Goal: Find specific page/section: Find specific page/section

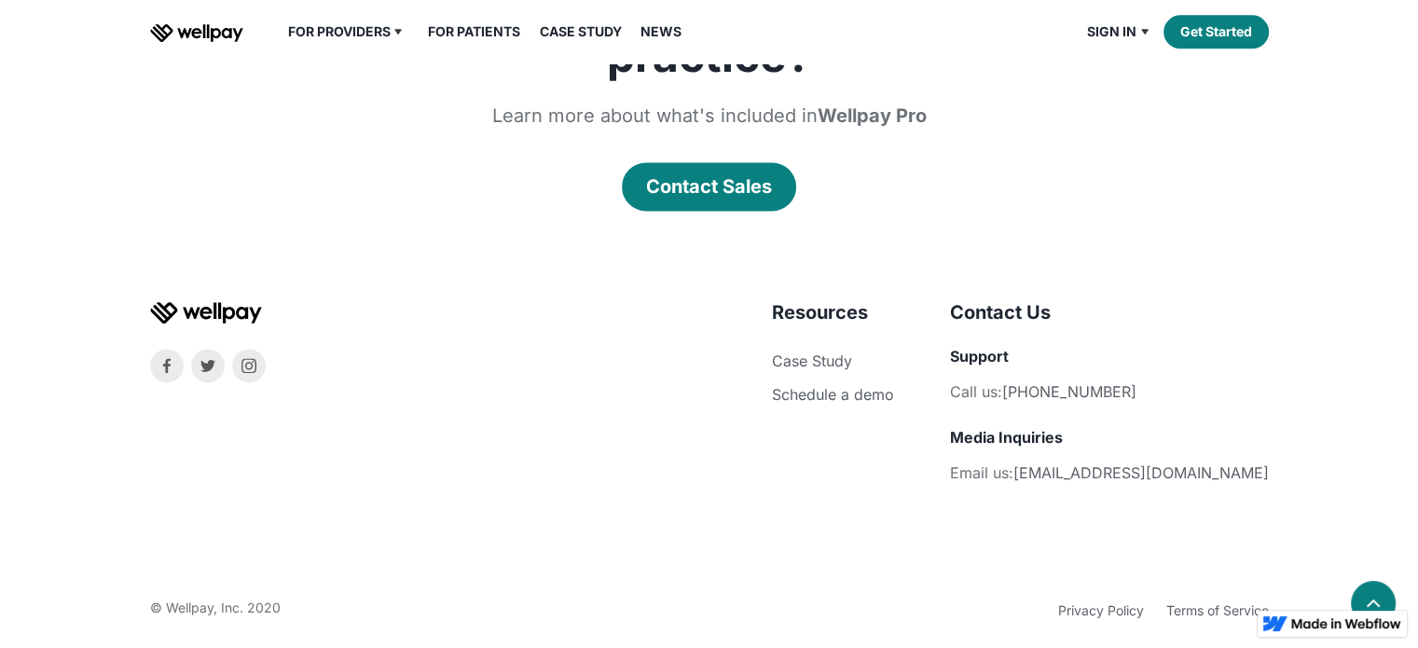
scroll to position [2563, 0]
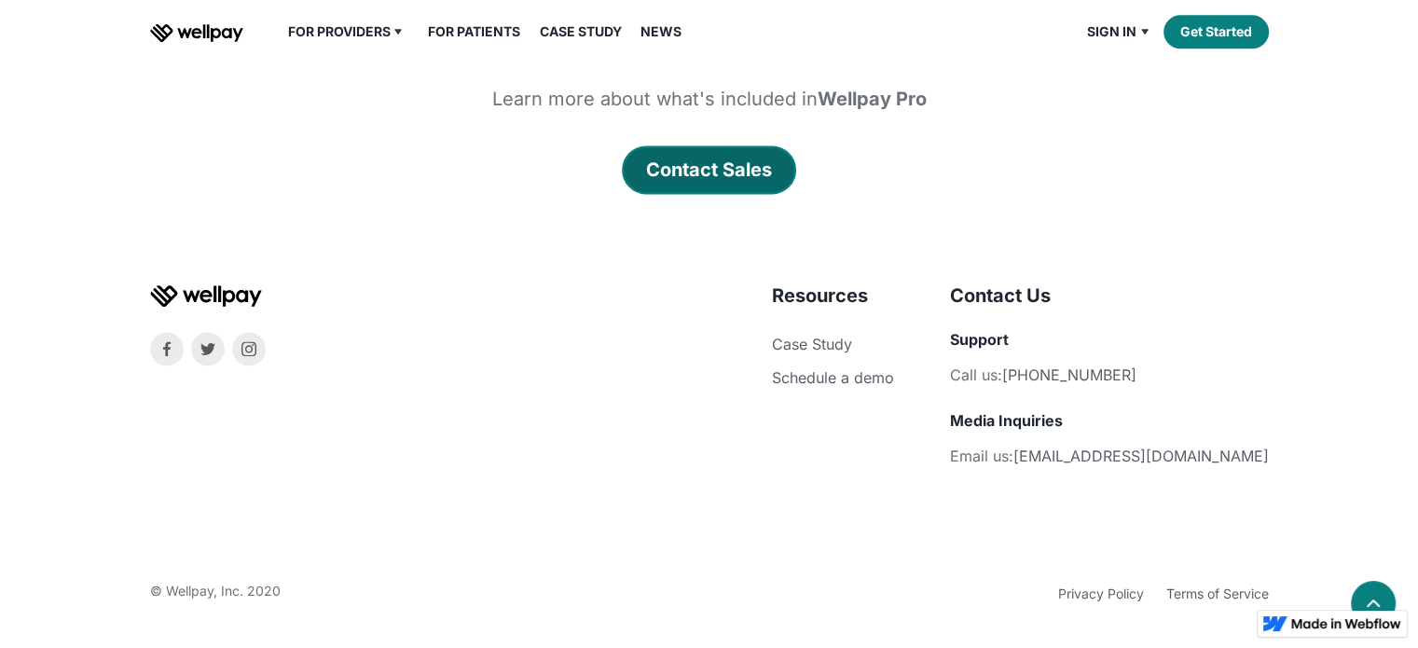
click at [764, 167] on div "Contact Sales" at bounding box center [709, 170] width 126 height 26
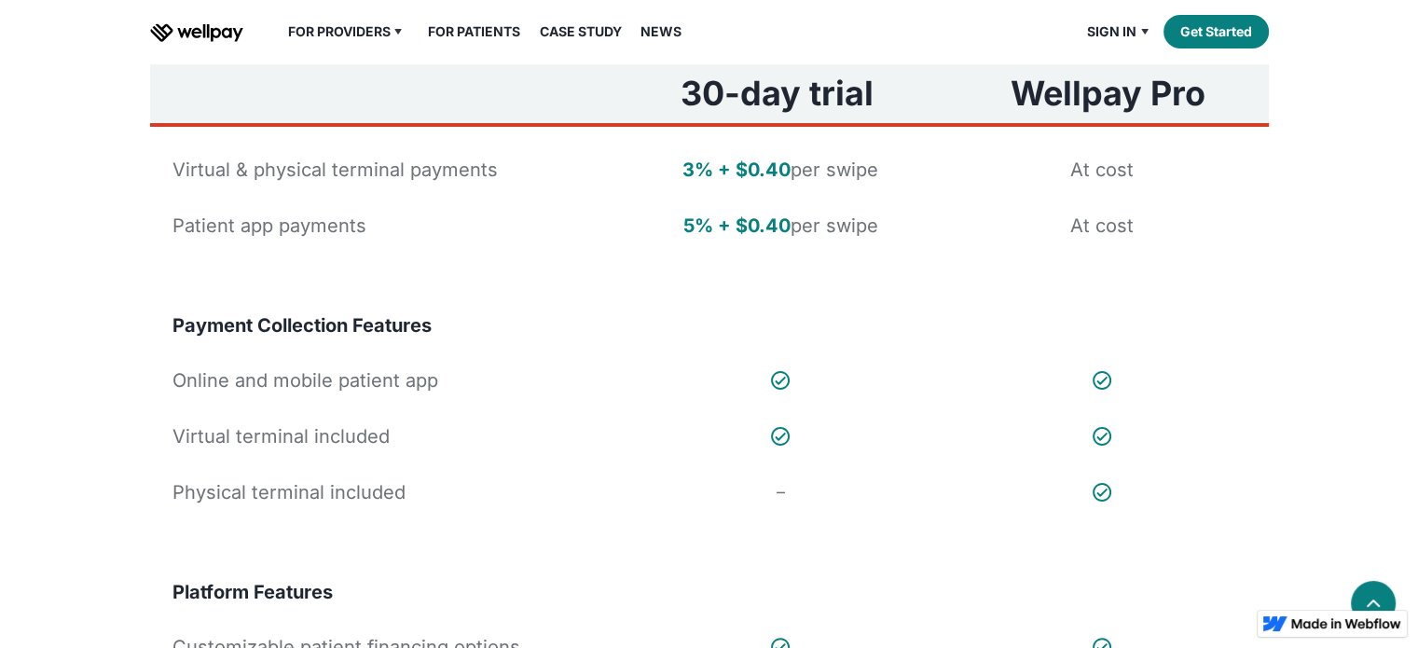
scroll to position [186, 0]
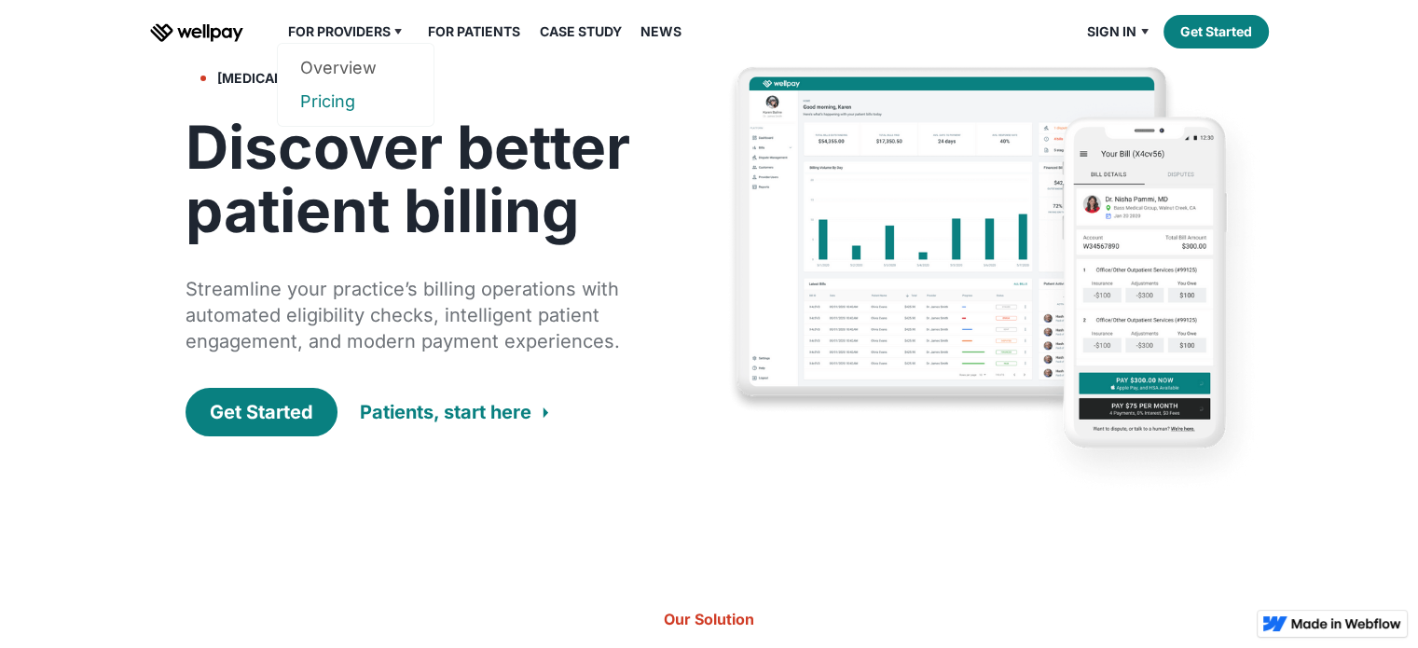
click at [333, 107] on link "Pricing" at bounding box center [355, 102] width 111 height 34
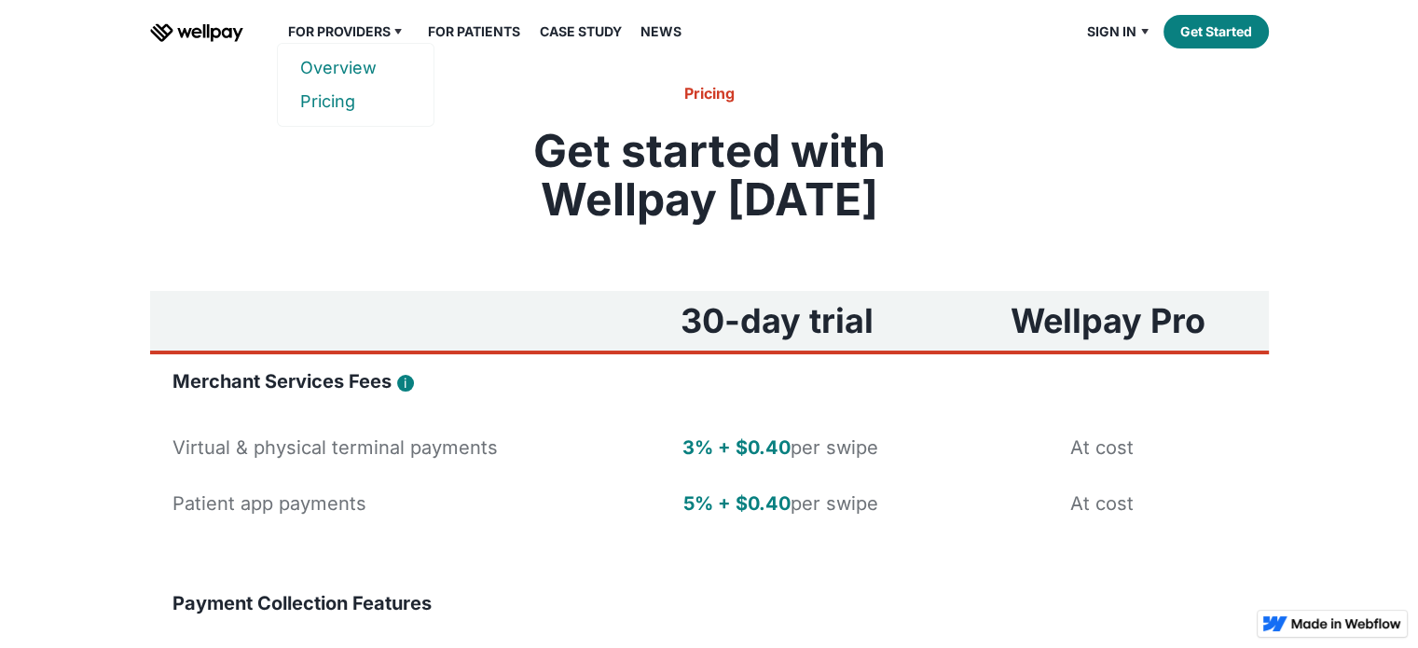
click at [368, 69] on link "Overview" at bounding box center [355, 68] width 111 height 34
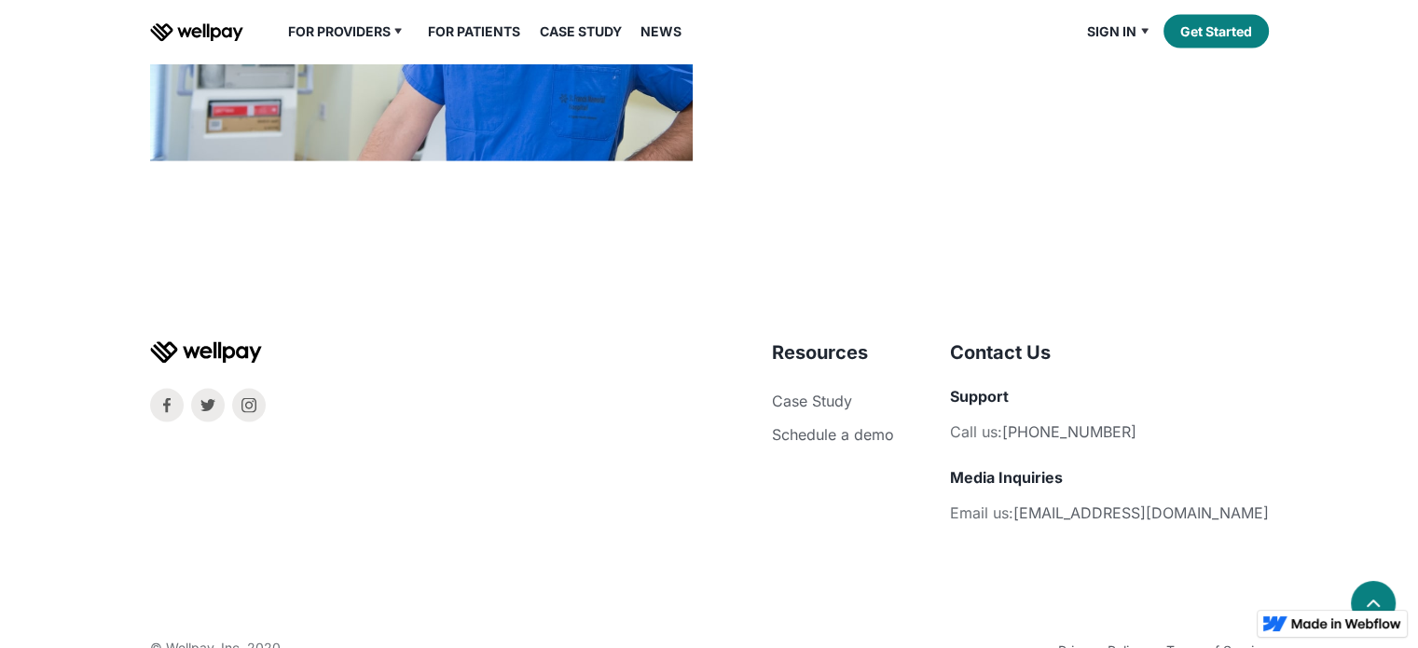
scroll to position [4023, 0]
